Goal: Navigation & Orientation: Find specific page/section

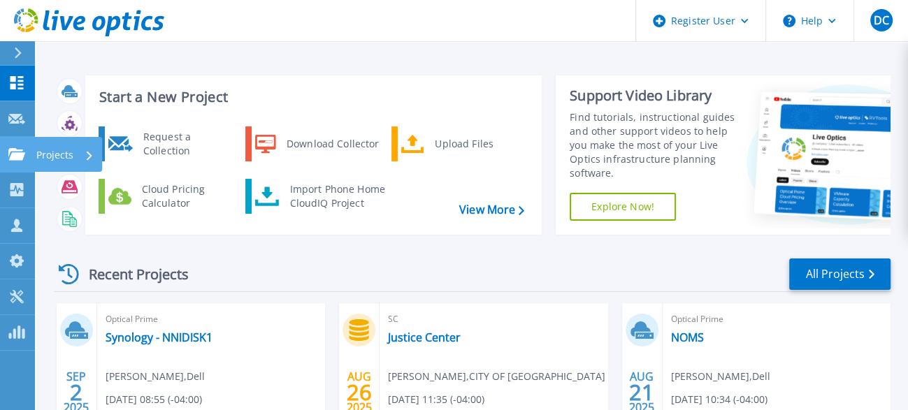
click at [24, 163] on link "Projects Projects" at bounding box center [17, 155] width 35 height 36
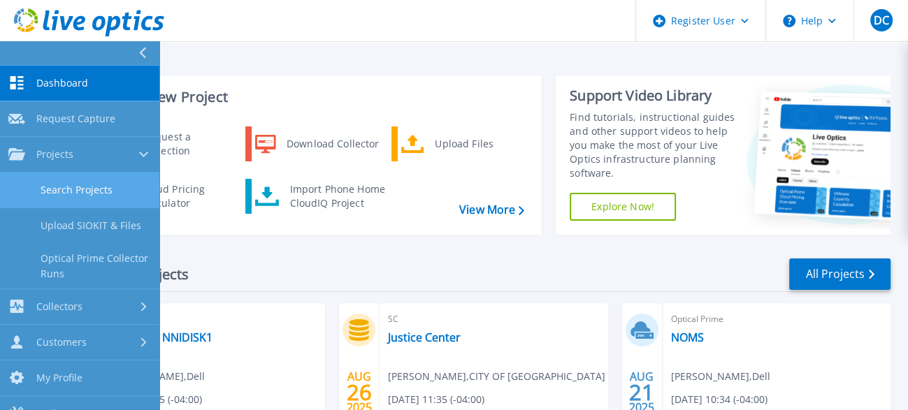
click at [77, 195] on link "Search Projects" at bounding box center [79, 191] width 159 height 36
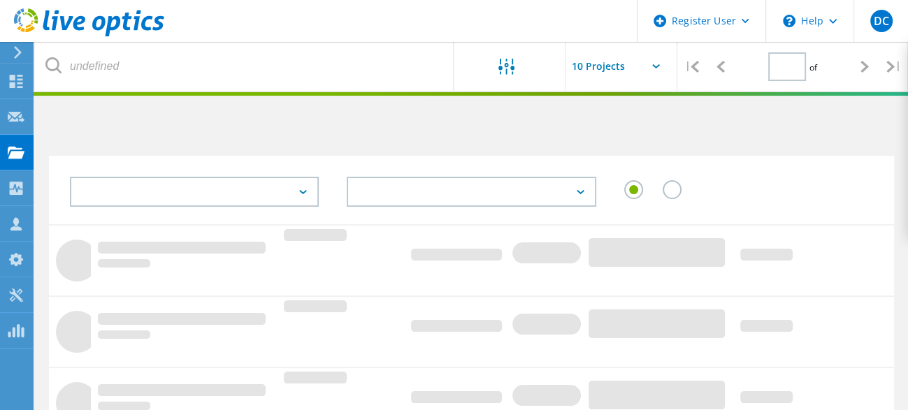
type input "1"
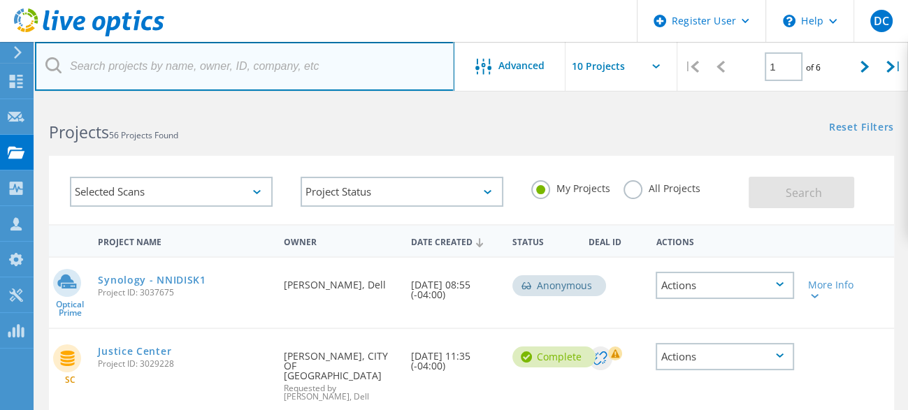
click at [300, 70] on input "text" at bounding box center [244, 66] width 419 height 49
paste input "2595910"
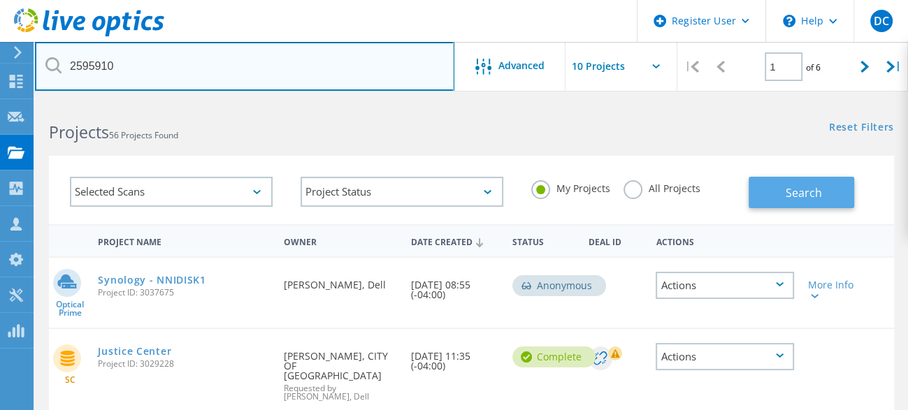
type input "2595910"
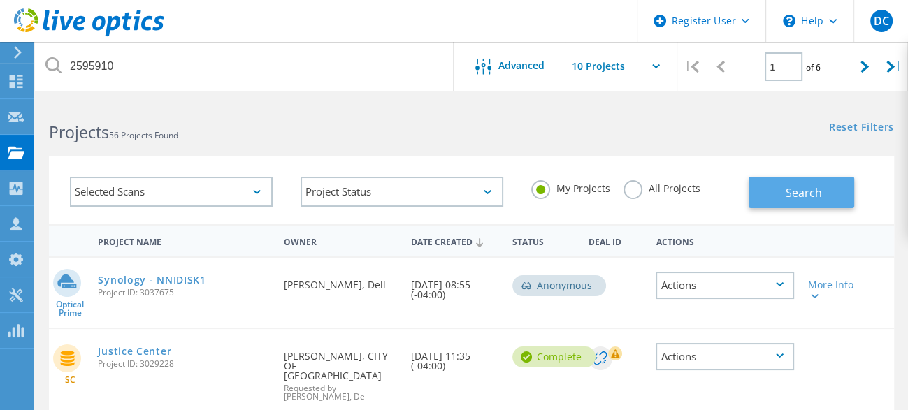
click at [771, 189] on button "Search" at bounding box center [800, 192] width 105 height 31
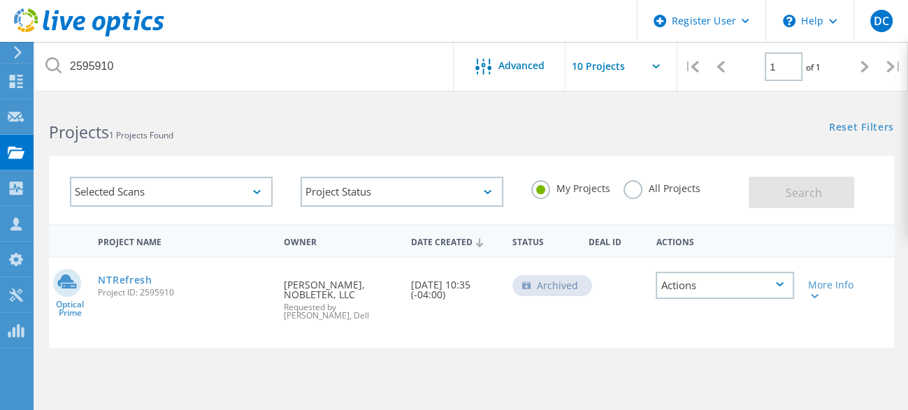
click at [634, 184] on label "All Projects" at bounding box center [661, 186] width 76 height 13
click at [0, 0] on input "All Projects" at bounding box center [0, 0] width 0 height 0
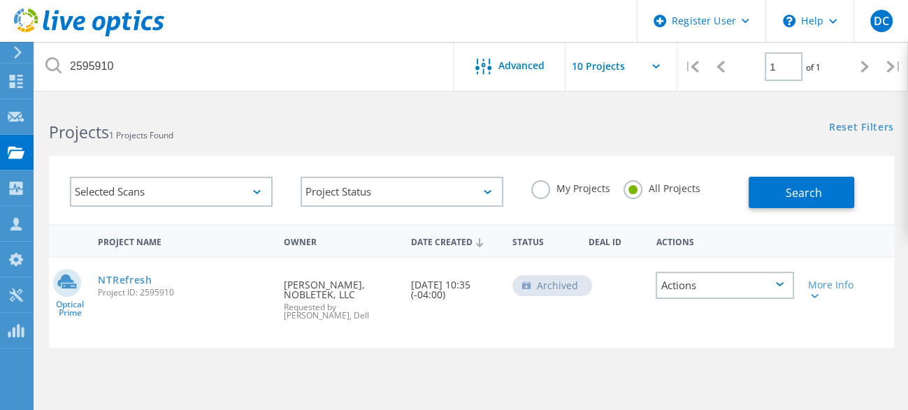
click at [520, 324] on div "Optical Prime NTRefresh Project ID: 2595910 Requested By [PERSON_NAME], NOBLETE…" at bounding box center [471, 303] width 845 height 90
